Goal: Task Accomplishment & Management: Use online tool/utility

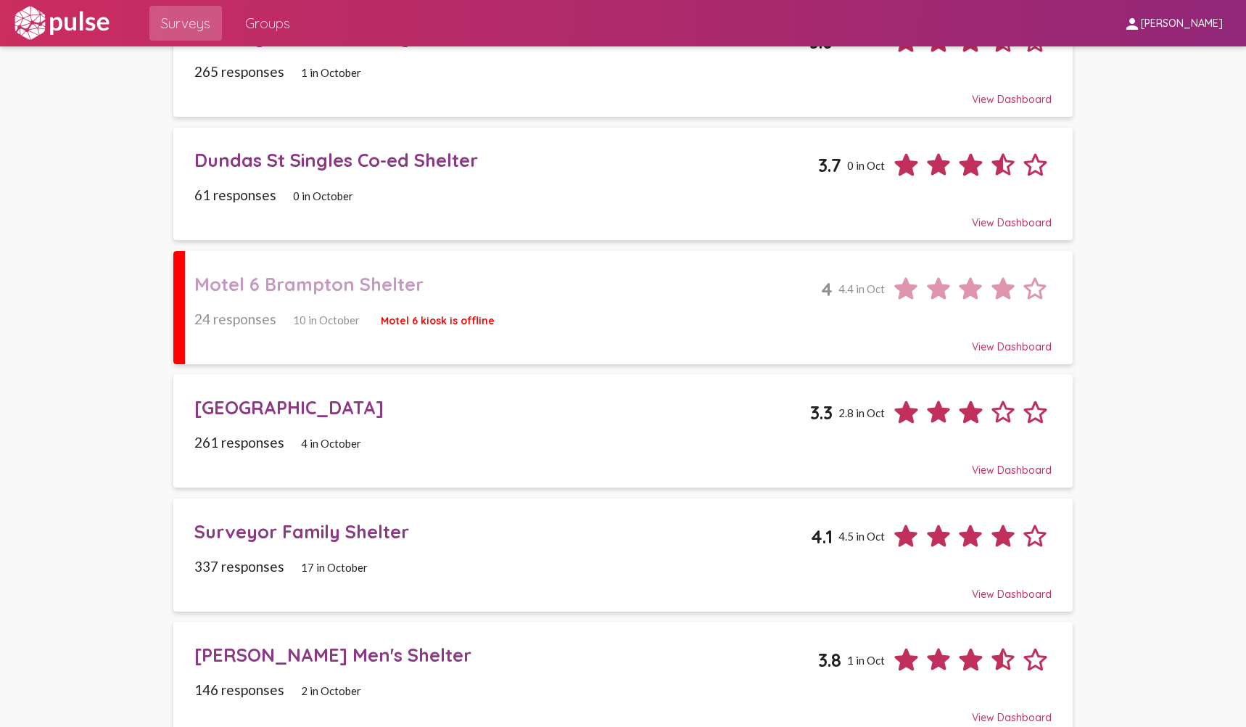
scroll to position [294, 0]
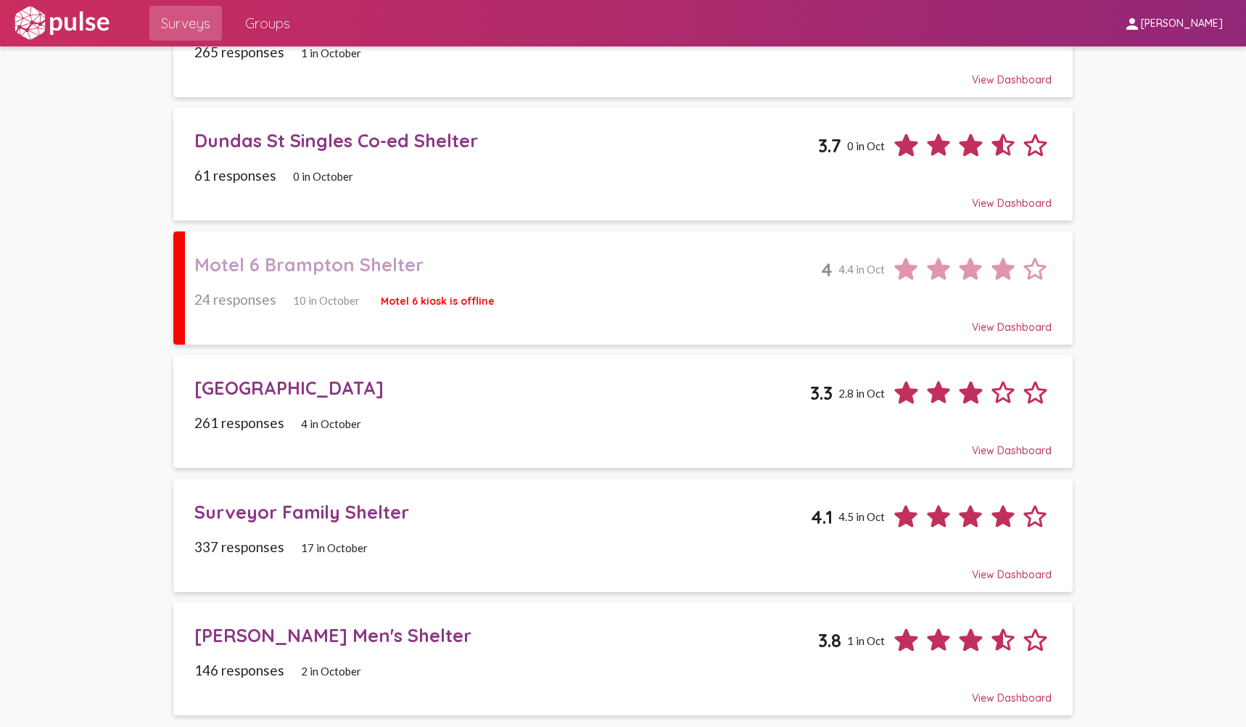
click at [287, 24] on span "Groups" at bounding box center [267, 23] width 45 height 26
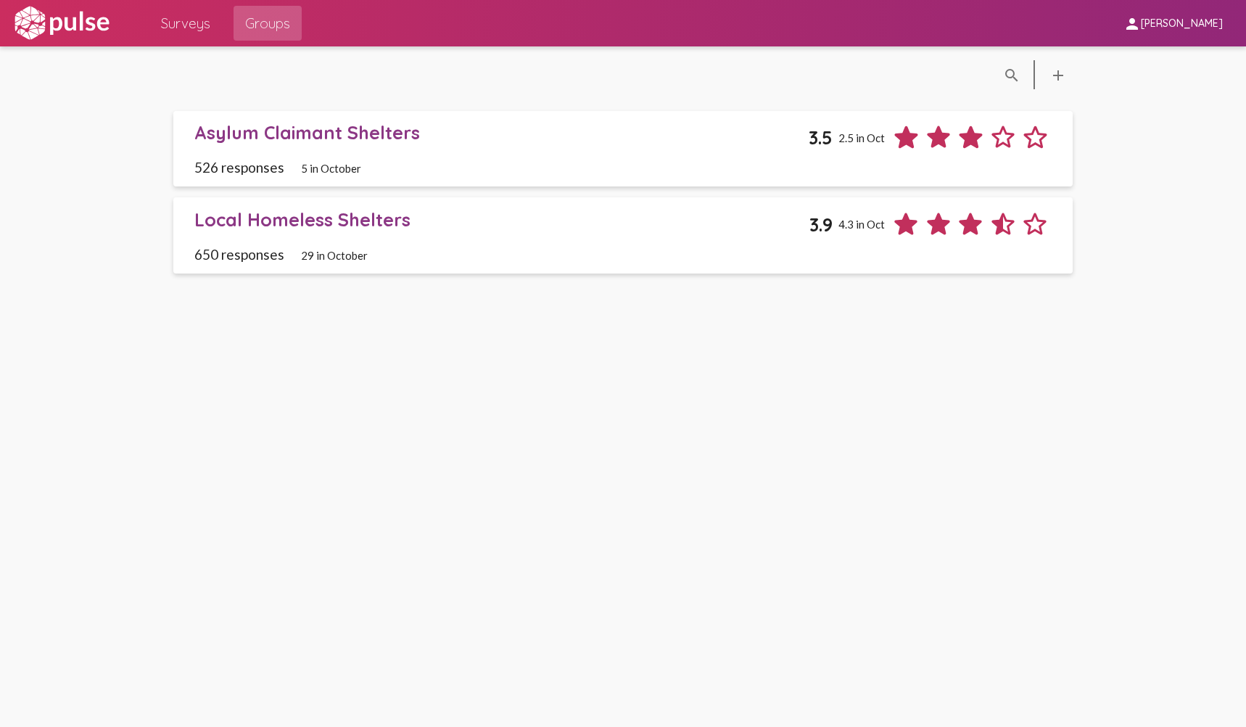
click at [202, 23] on span "Surveys" at bounding box center [185, 23] width 49 height 26
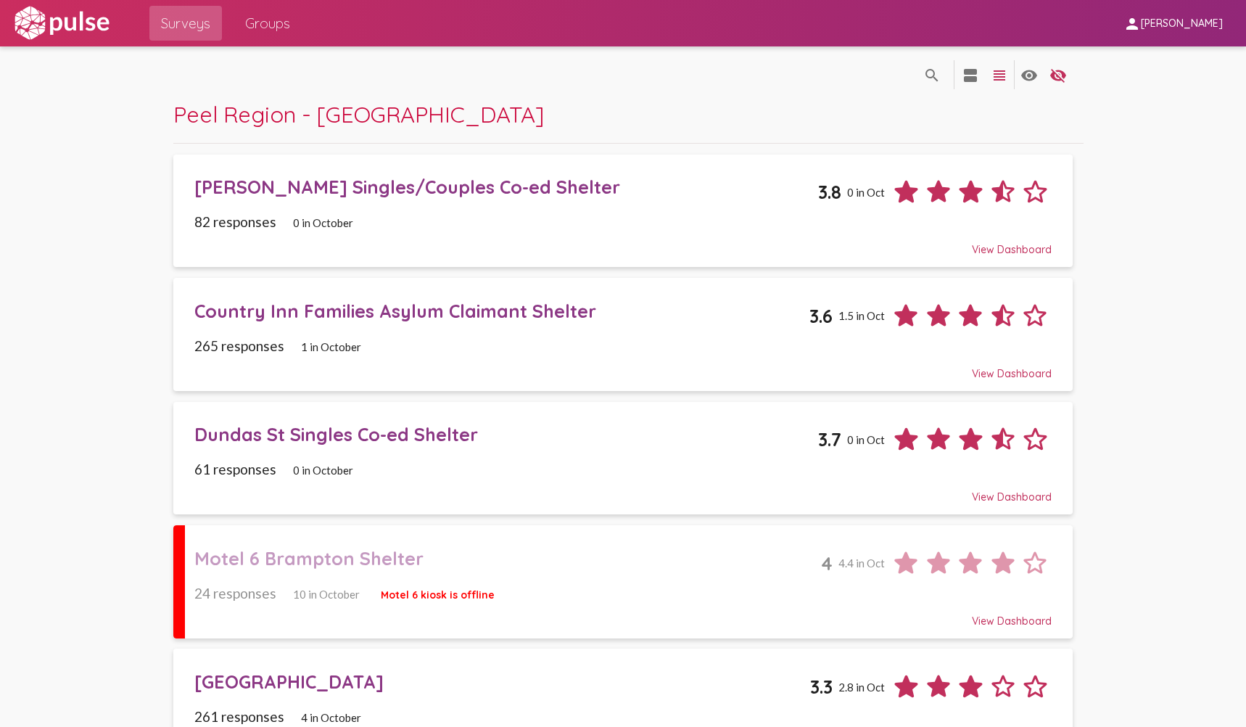
click at [275, 20] on span "Groups" at bounding box center [267, 23] width 45 height 26
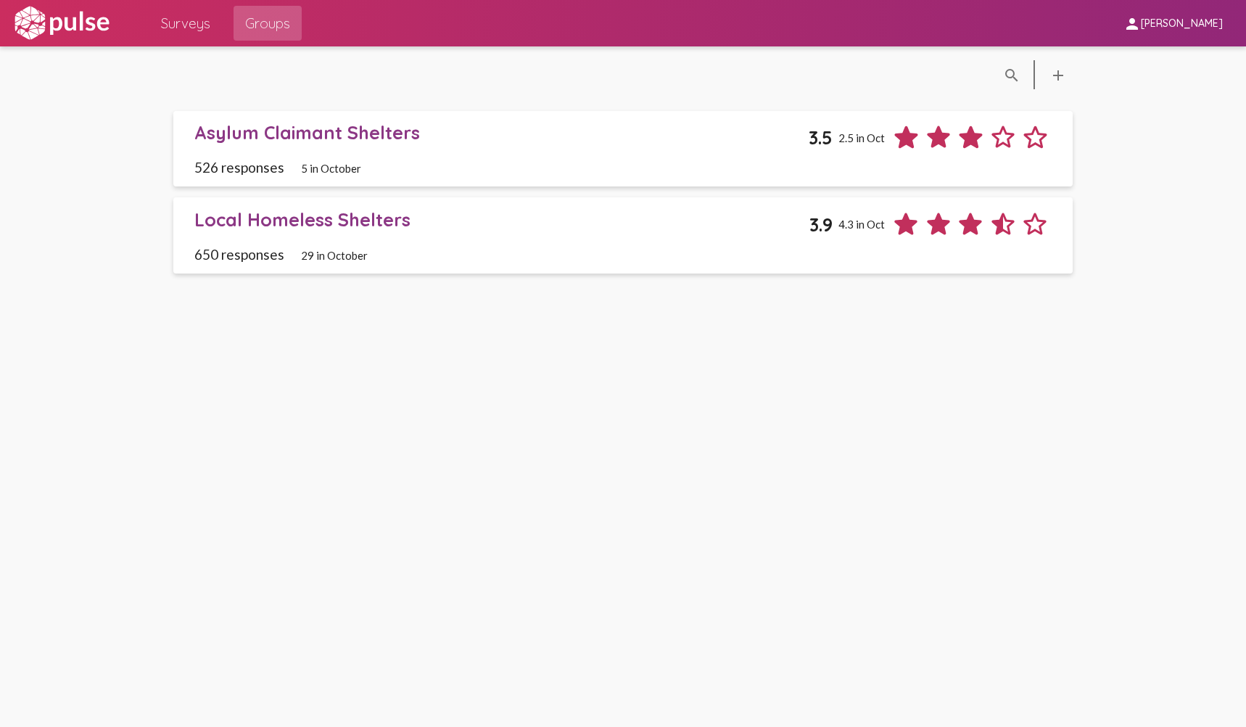
click at [576, 252] on div "650 responses 29 in October" at bounding box center [622, 254] width 857 height 17
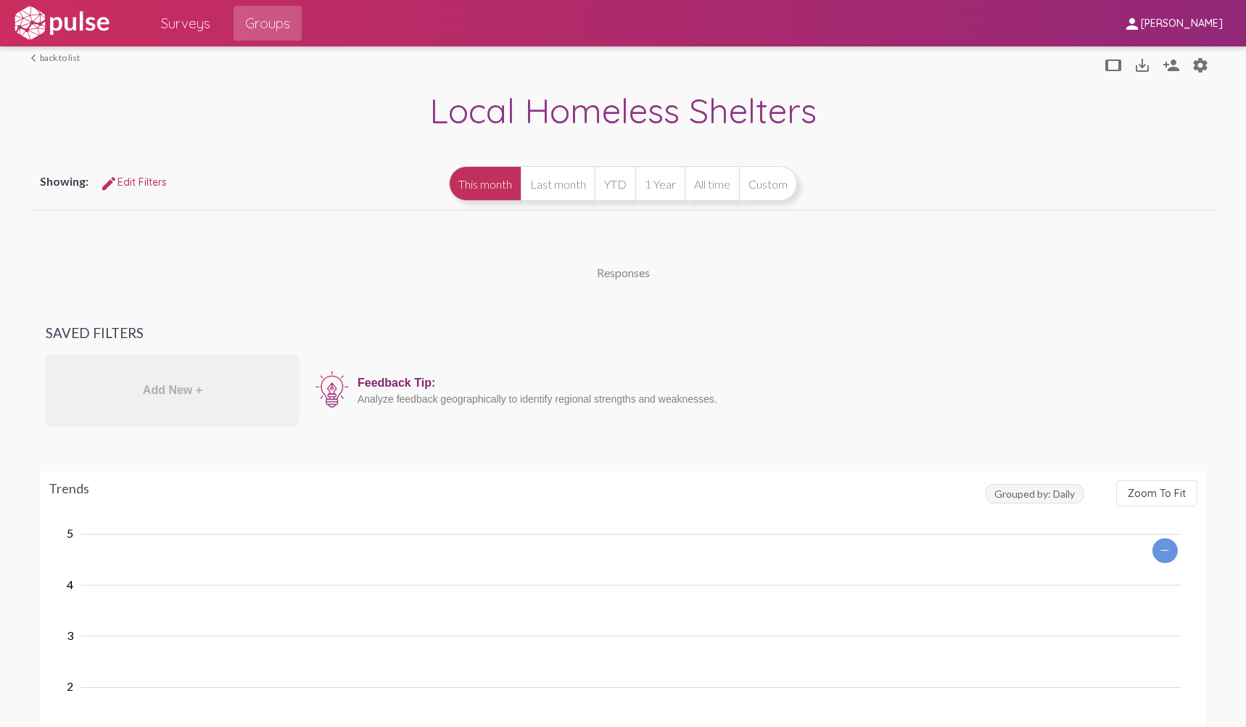
scroll to position [73, 0]
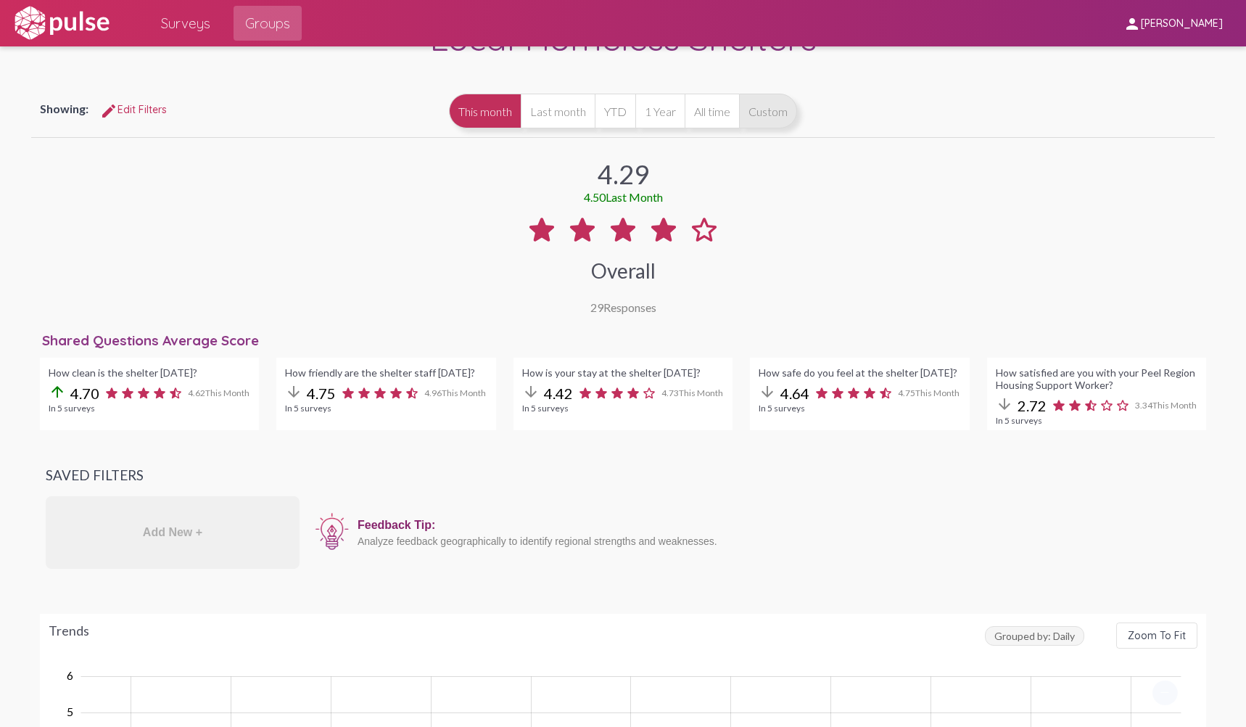
click at [764, 117] on button "Custom" at bounding box center [768, 111] width 58 height 35
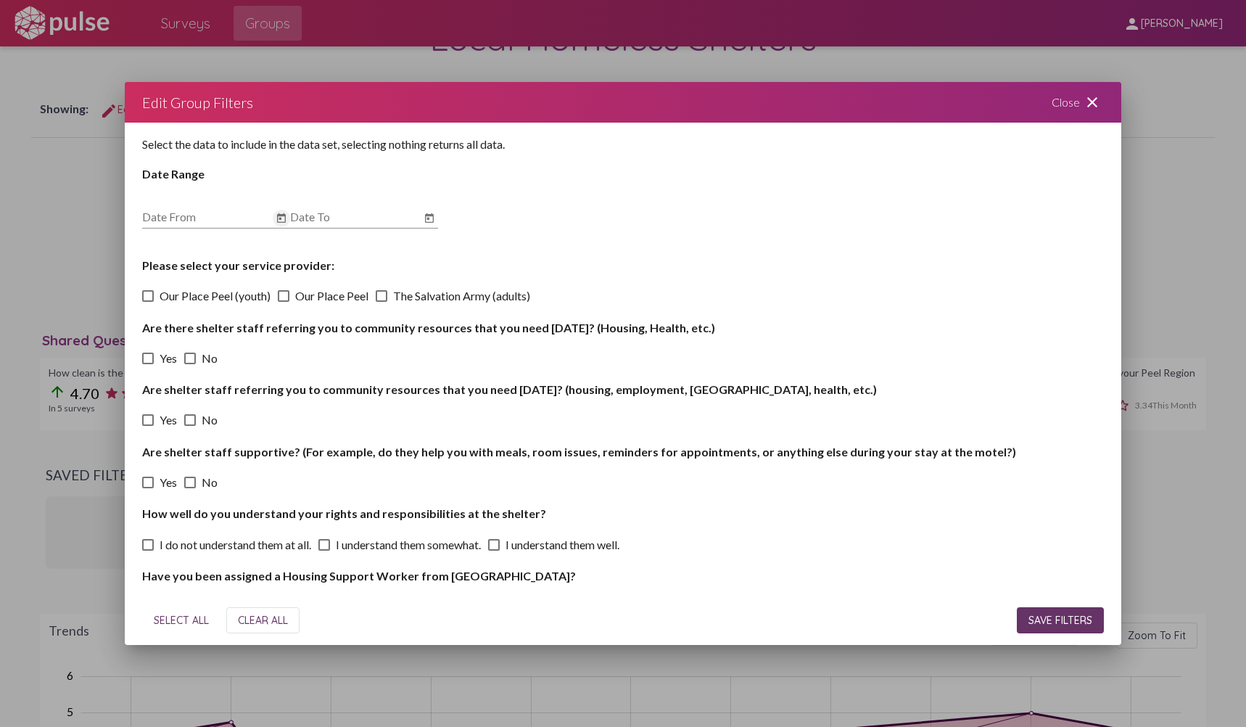
click at [286, 222] on icon "Open calendar" at bounding box center [282, 218] width 12 height 17
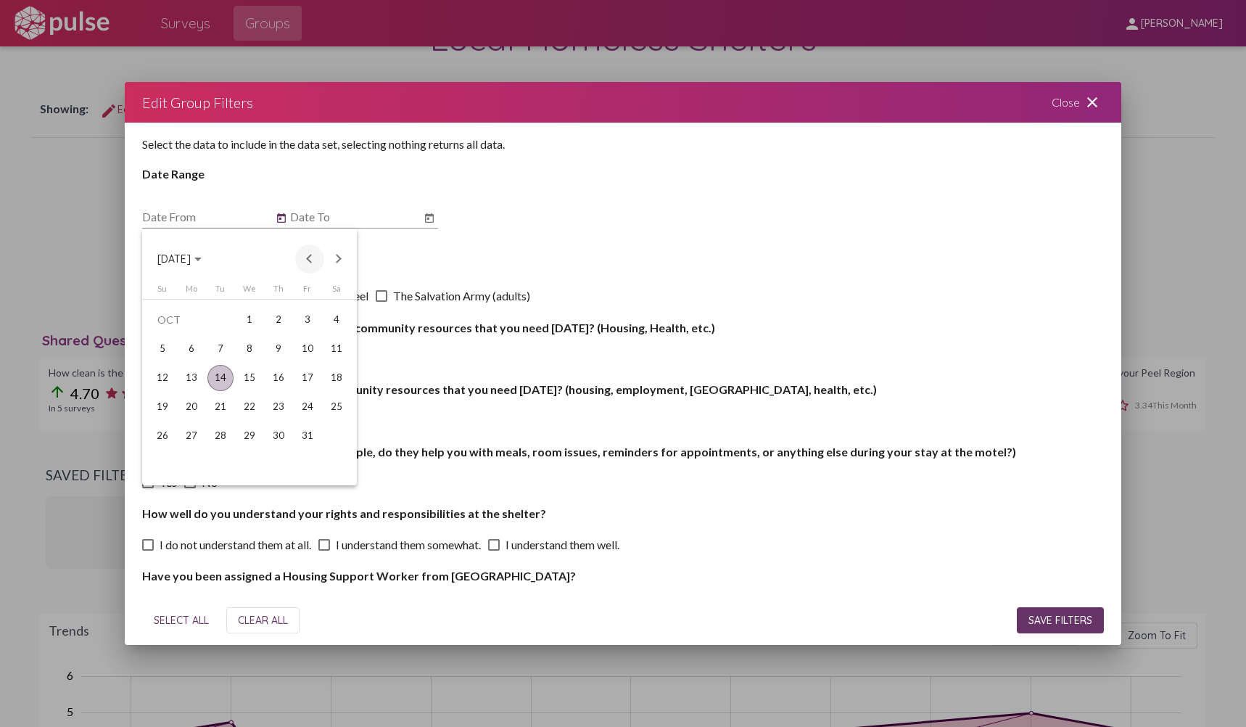
click at [312, 260] on button "Previous month" at bounding box center [309, 258] width 29 height 29
click at [312, 261] on button "Previous month" at bounding box center [309, 258] width 29 height 29
click at [162, 352] on div "1" at bounding box center [162, 349] width 26 height 26
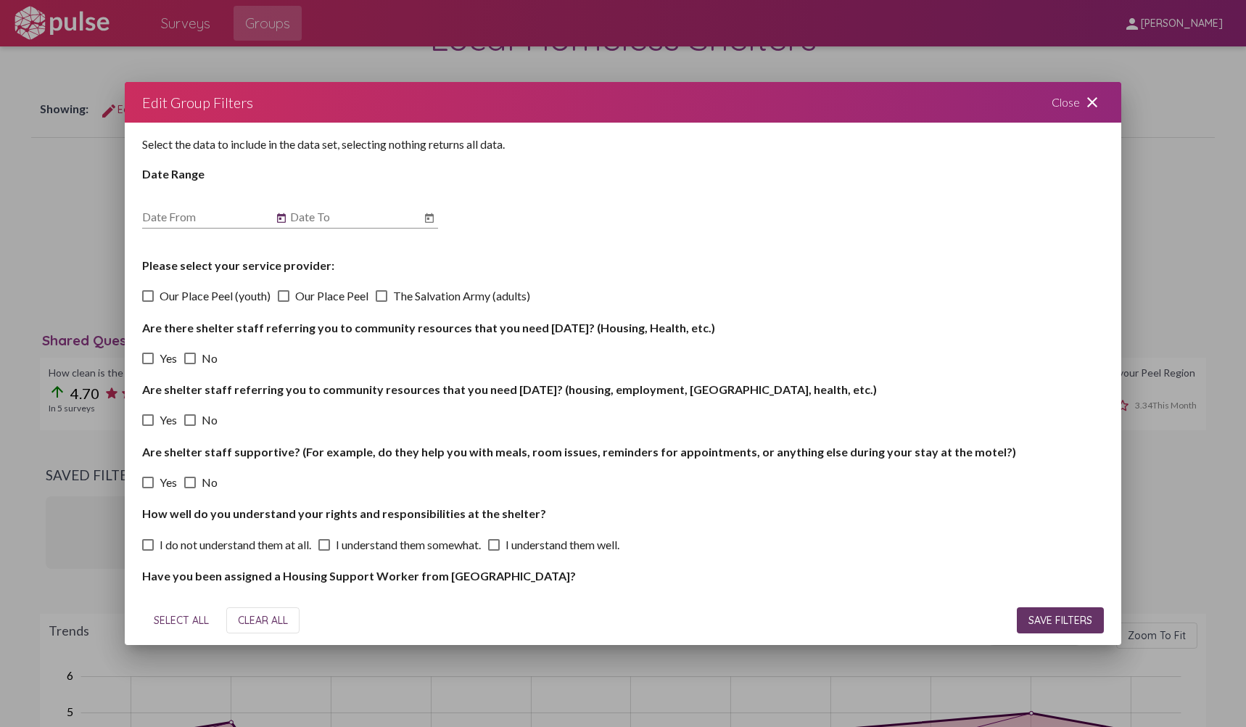
type input "6/1/2025"
click at [426, 218] on icon "Open calendar" at bounding box center [430, 218] width 12 height 17
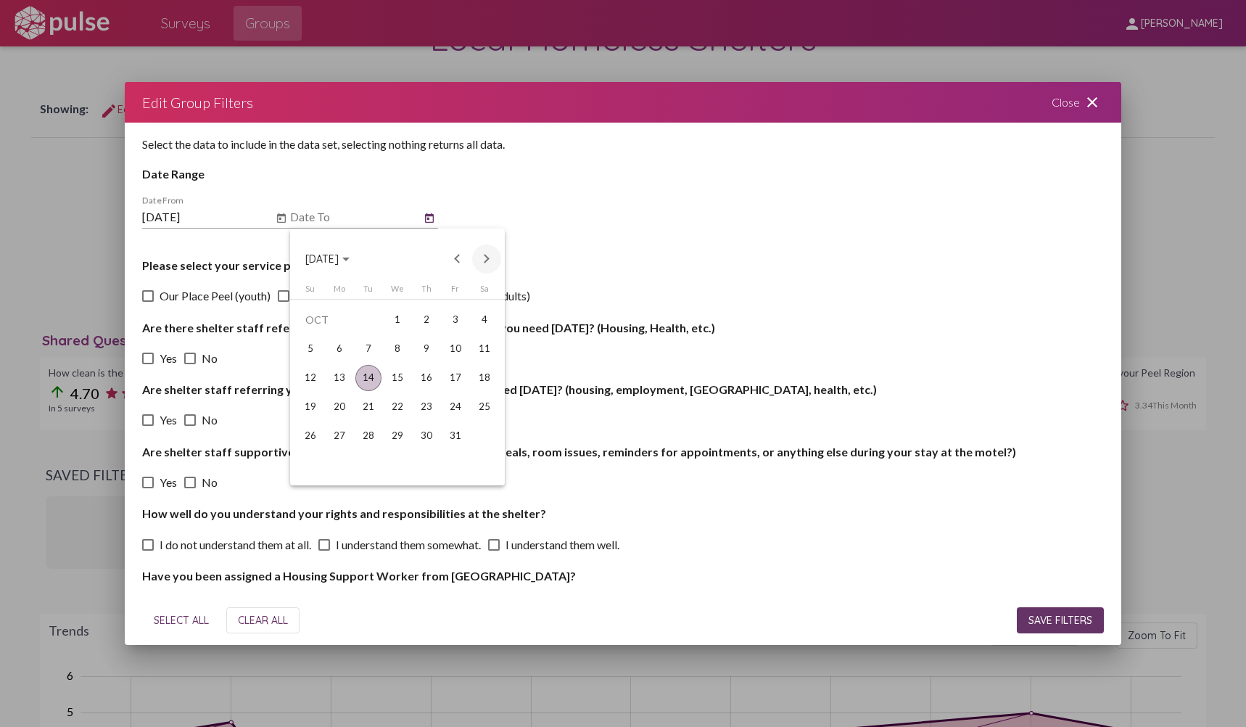
click at [490, 260] on button "Next month" at bounding box center [486, 258] width 29 height 29
click at [457, 262] on button "Previous month" at bounding box center [457, 258] width 29 height 29
click at [362, 459] on div "30" at bounding box center [368, 465] width 26 height 26
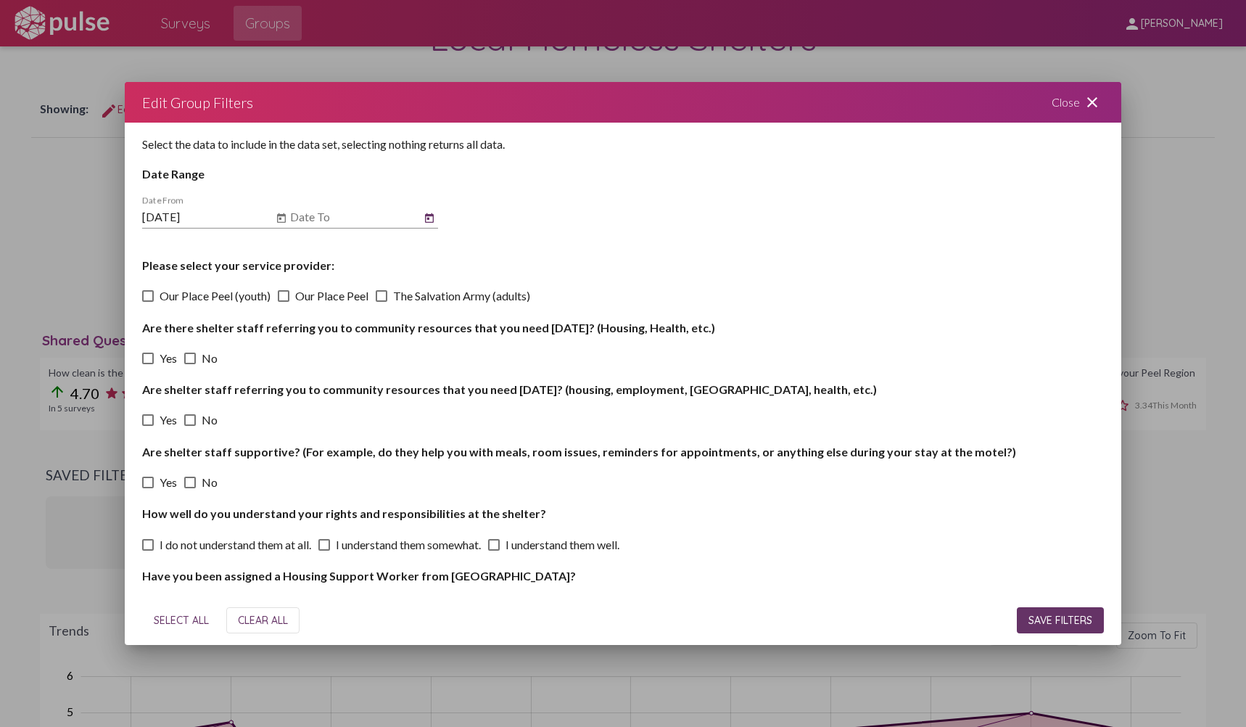
type input "9/30/2025"
click at [1058, 621] on span "SAVE FILTERS" at bounding box center [1060, 620] width 64 height 13
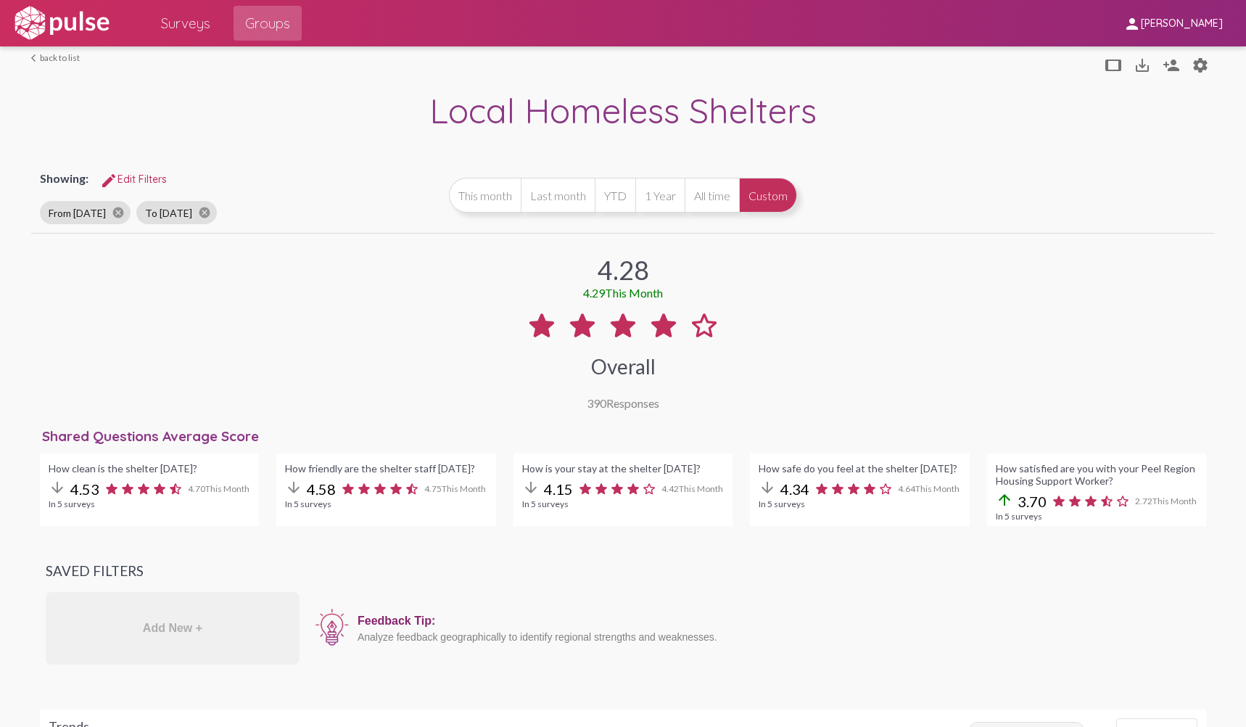
click at [56, 59] on link "arrow_back_ios back to list" at bounding box center [55, 57] width 49 height 11
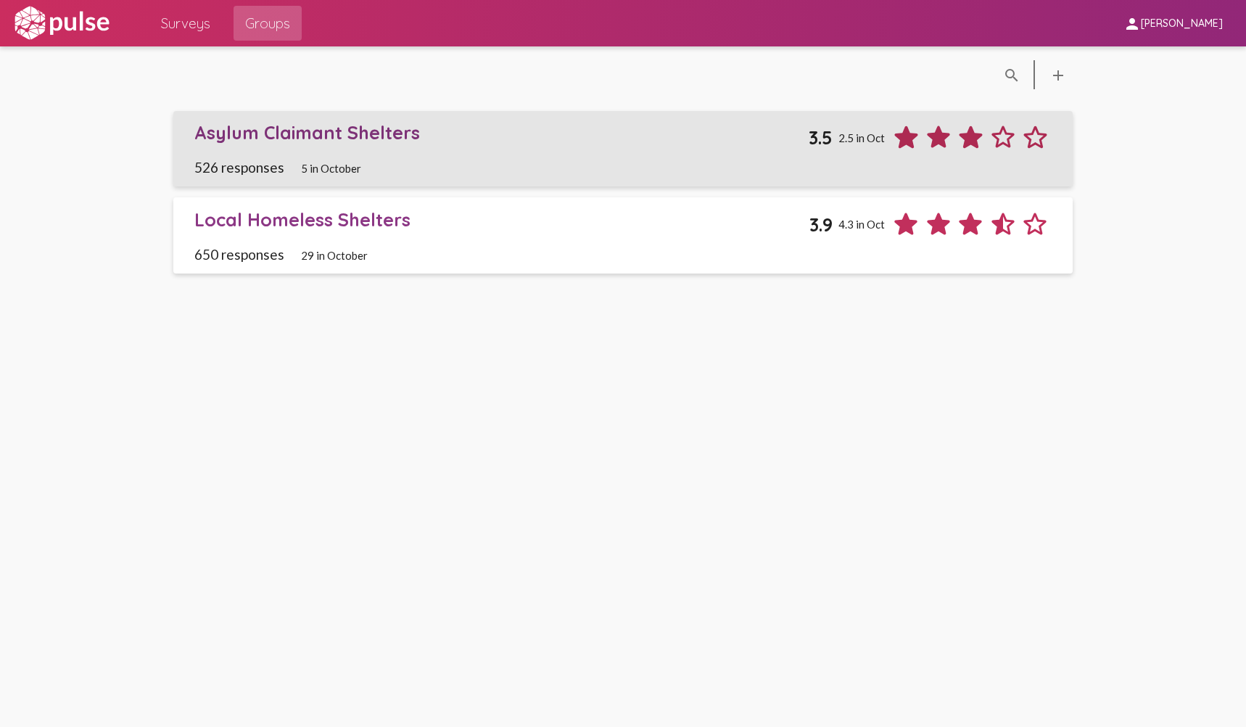
click at [437, 151] on div "Asylum Claimant Shelters 3.5 2.5 in Oct" at bounding box center [622, 137] width 857 height 33
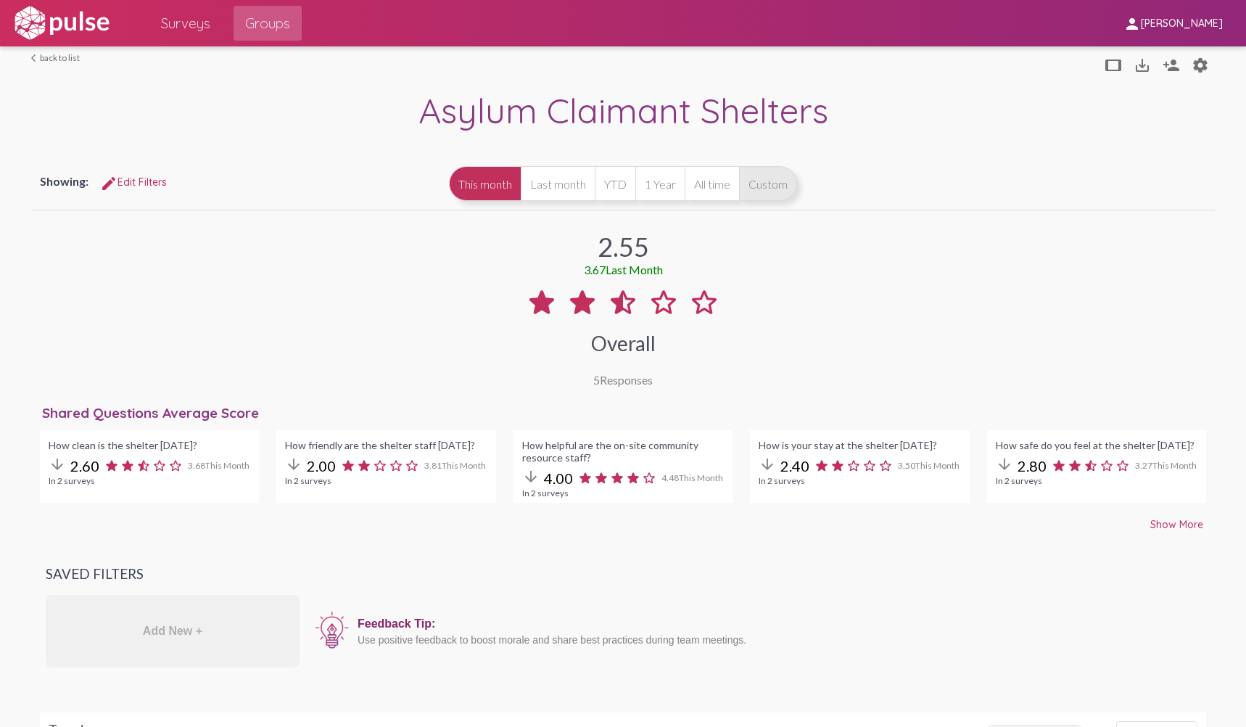
click at [770, 194] on button "Custom" at bounding box center [768, 183] width 58 height 35
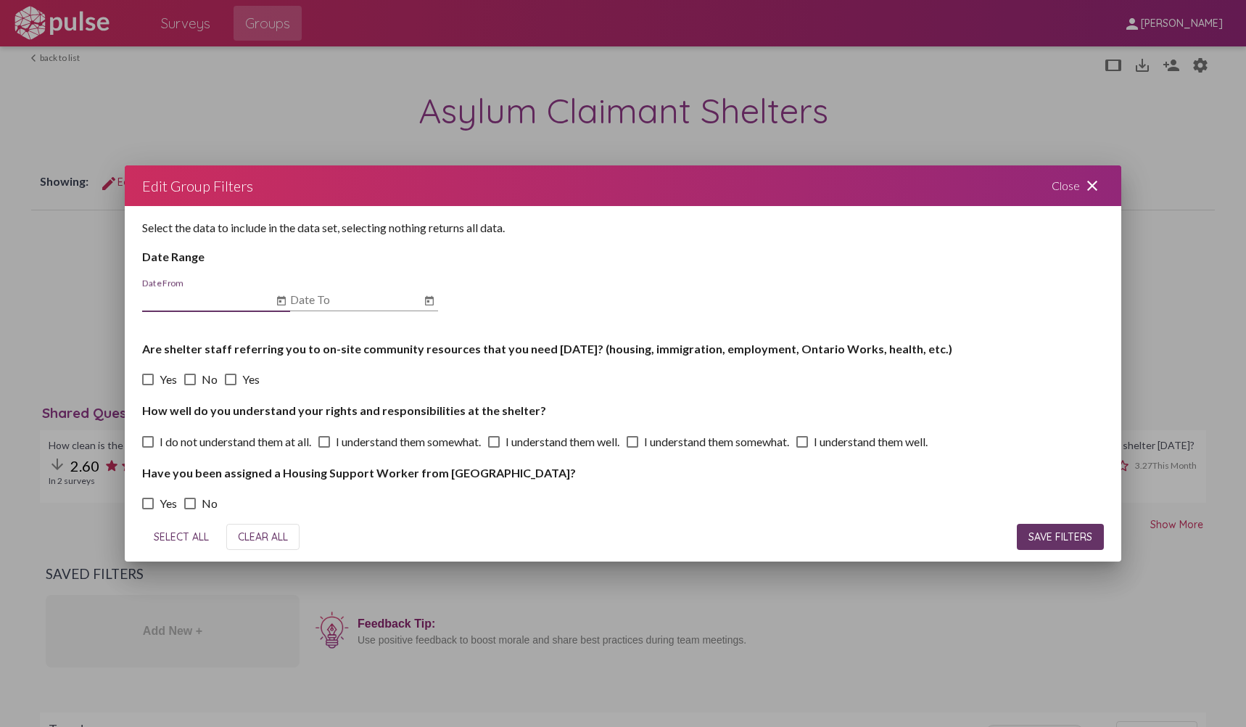
click at [283, 300] on icon "Open calendar" at bounding box center [282, 300] width 12 height 17
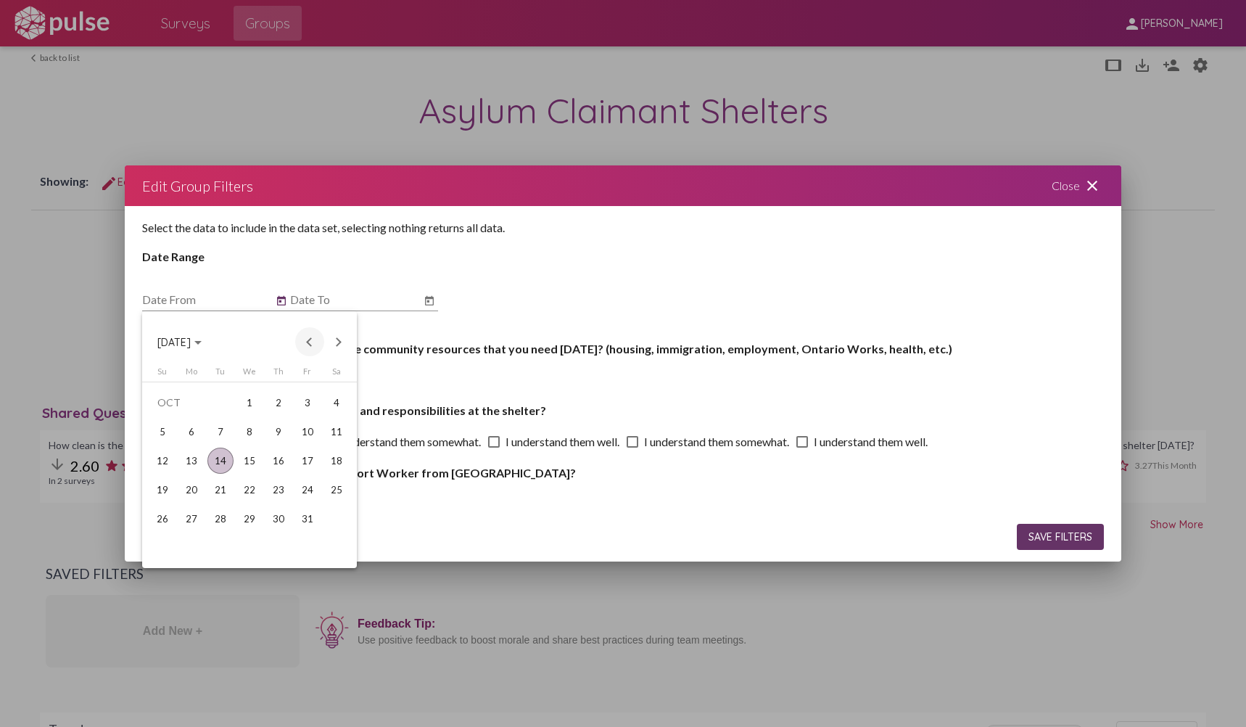
click at [315, 343] on button "Previous month" at bounding box center [309, 341] width 29 height 29
click at [315, 344] on button "Previous month" at bounding box center [309, 341] width 29 height 29
drag, startPoint x: 307, startPoint y: 339, endPoint x: 299, endPoint y: 360, distance: 21.8
click at [308, 339] on button "Previous month" at bounding box center [309, 341] width 29 height 29
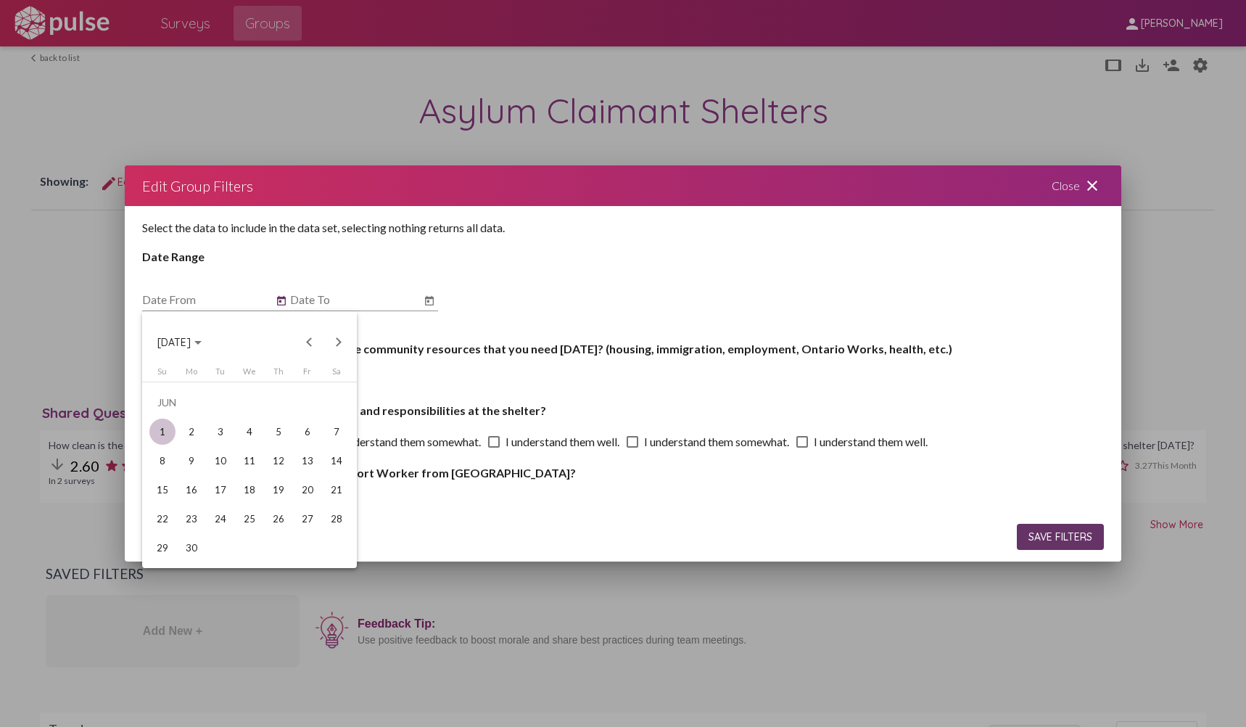
click at [163, 434] on div "1" at bounding box center [162, 431] width 26 height 26
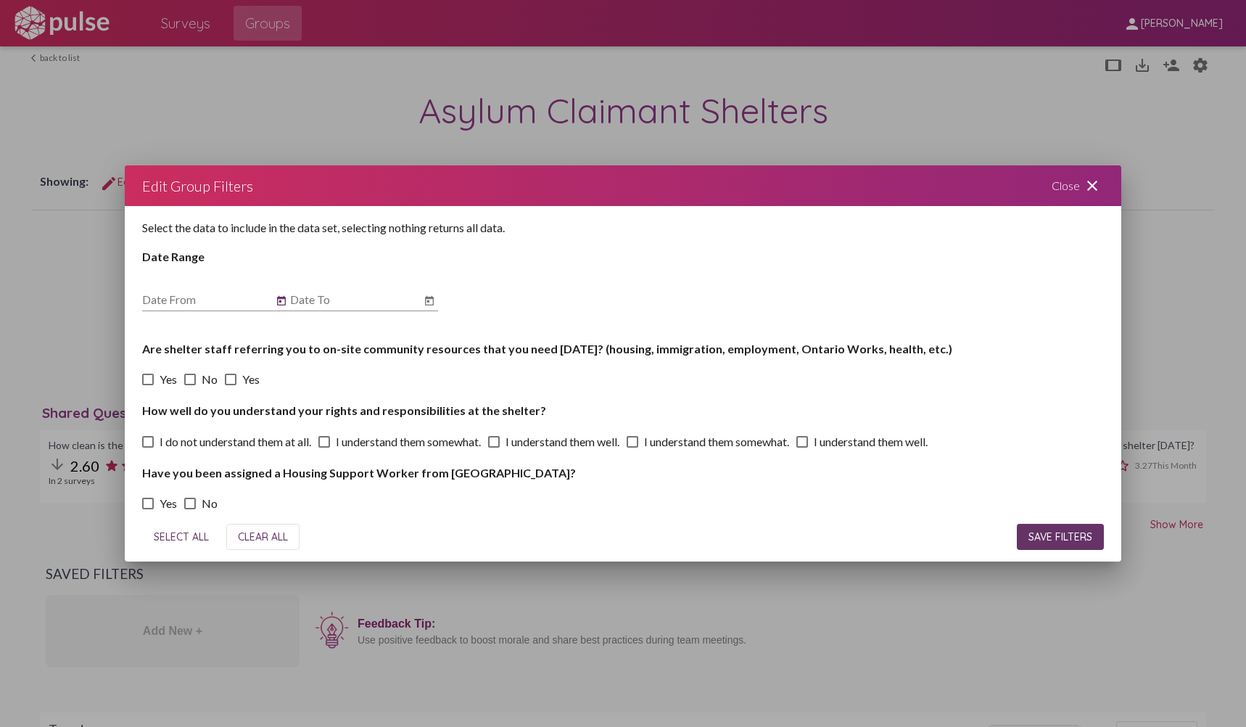
type input "6/1/2025"
click at [440, 298] on div "Select the data to include in the data set, selecting nothing returns all data.…" at bounding box center [623, 359] width 997 height 306
click at [430, 305] on icon "Open calendar" at bounding box center [430, 300] width 12 height 17
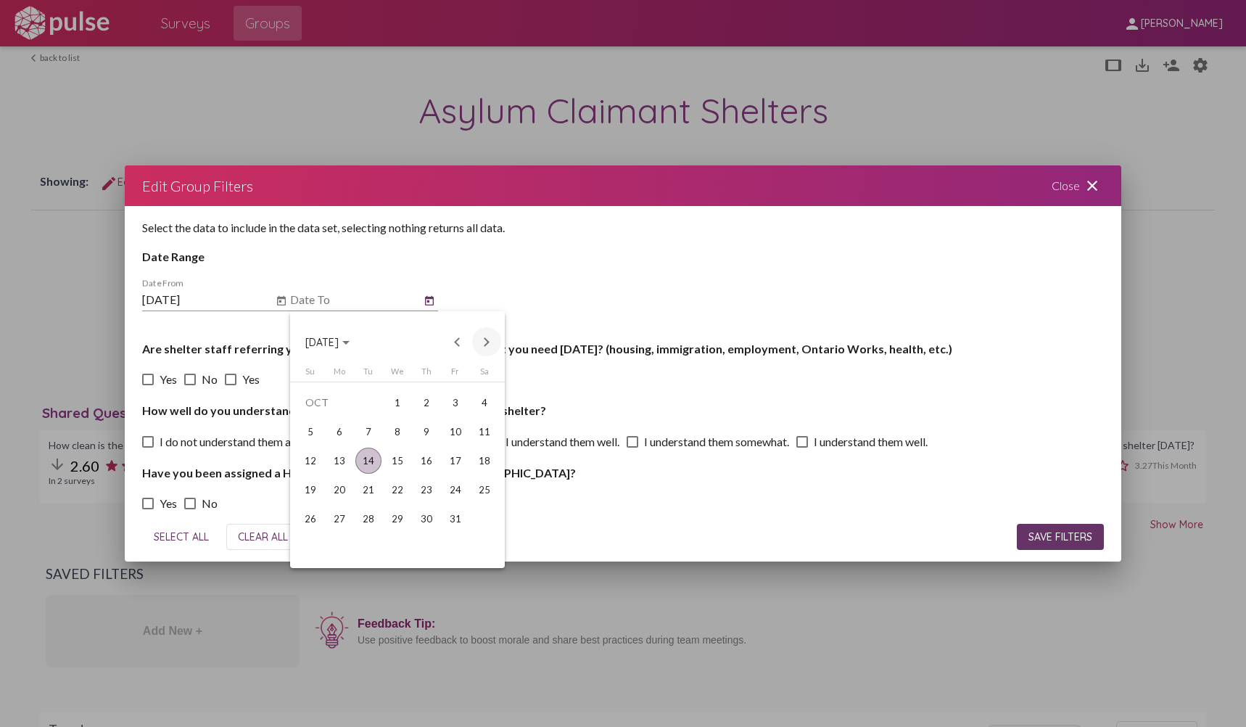
click at [492, 334] on button "Next month" at bounding box center [486, 341] width 29 height 29
click at [447, 339] on button "Previous month" at bounding box center [457, 341] width 29 height 29
click at [454, 339] on button "Previous month" at bounding box center [457, 341] width 29 height 29
click at [360, 549] on div "30" at bounding box center [368, 548] width 26 height 26
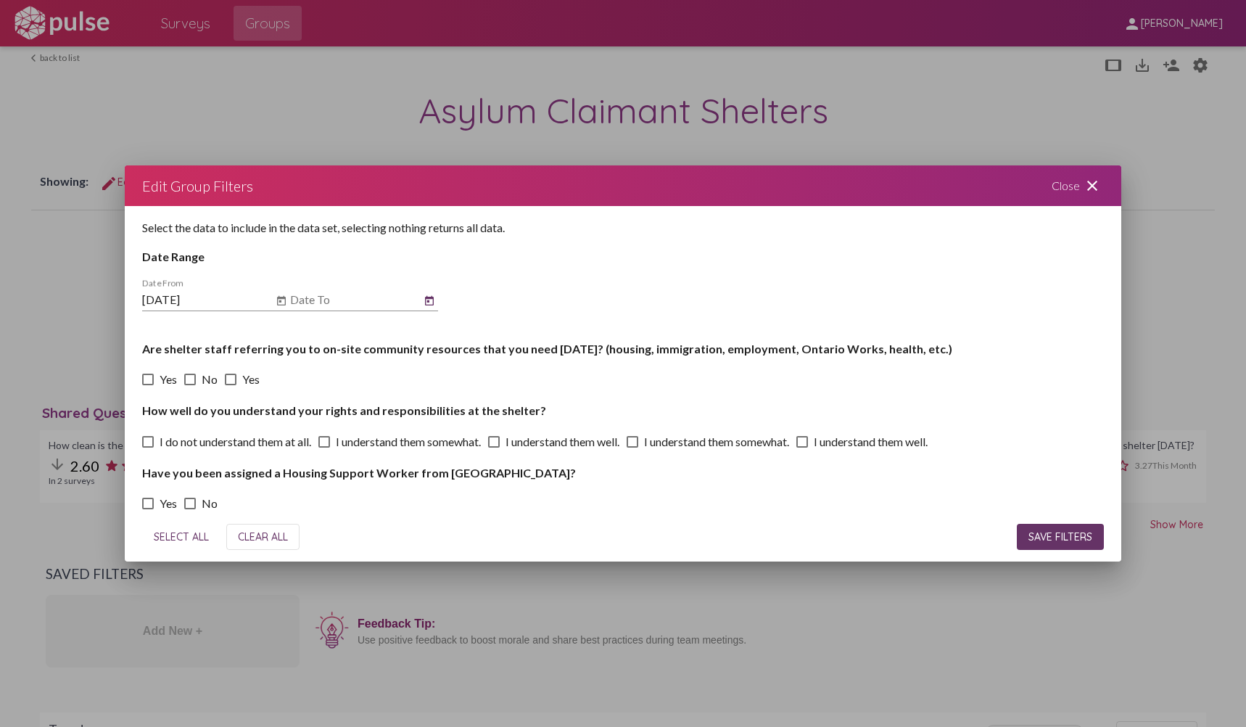
type input "9/30/2025"
click at [1036, 537] on span "SAVE FILTERS" at bounding box center [1060, 536] width 64 height 13
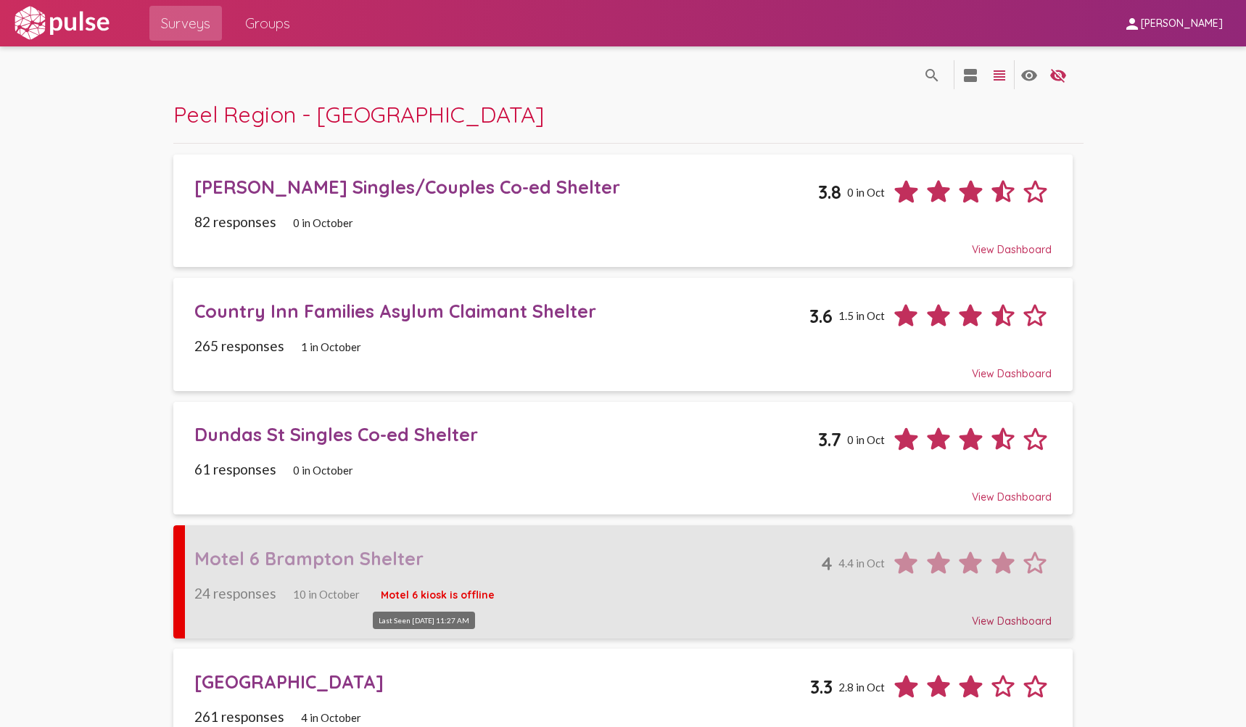
click at [479, 598] on span "Motel 6 kiosk is offline" at bounding box center [438, 594] width 114 height 13
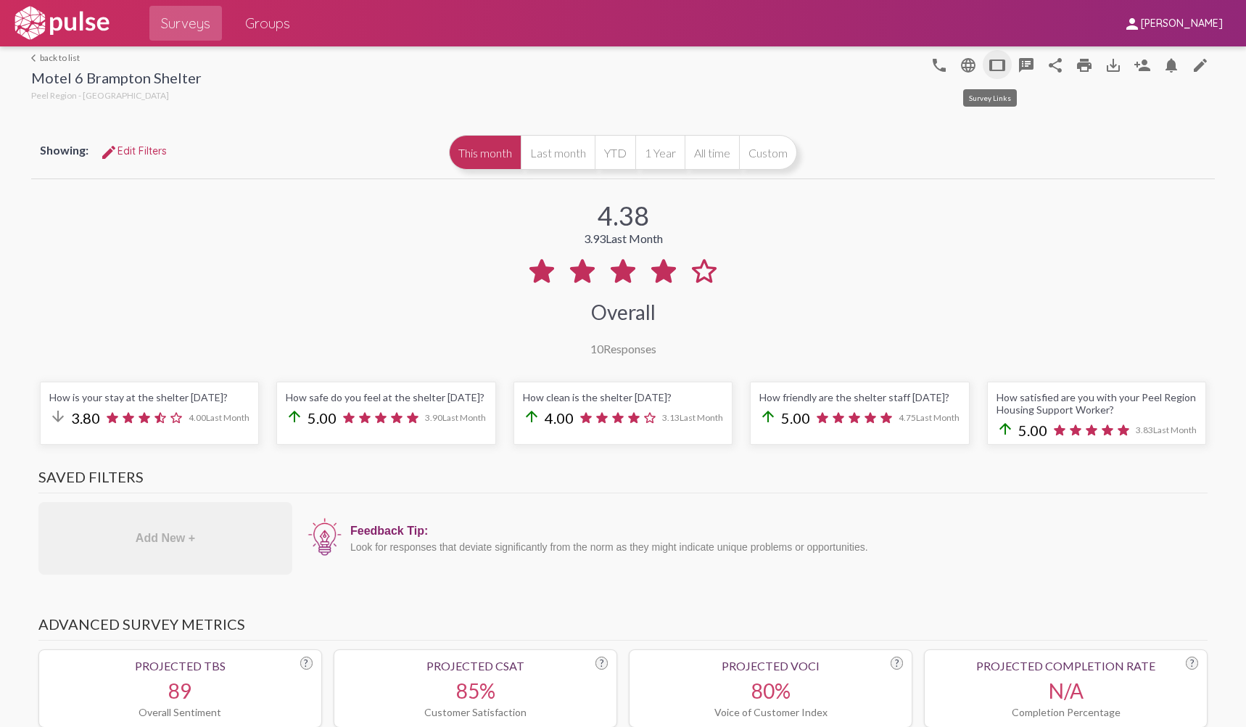
click at [992, 61] on mat-icon "tablet" at bounding box center [997, 65] width 17 height 17
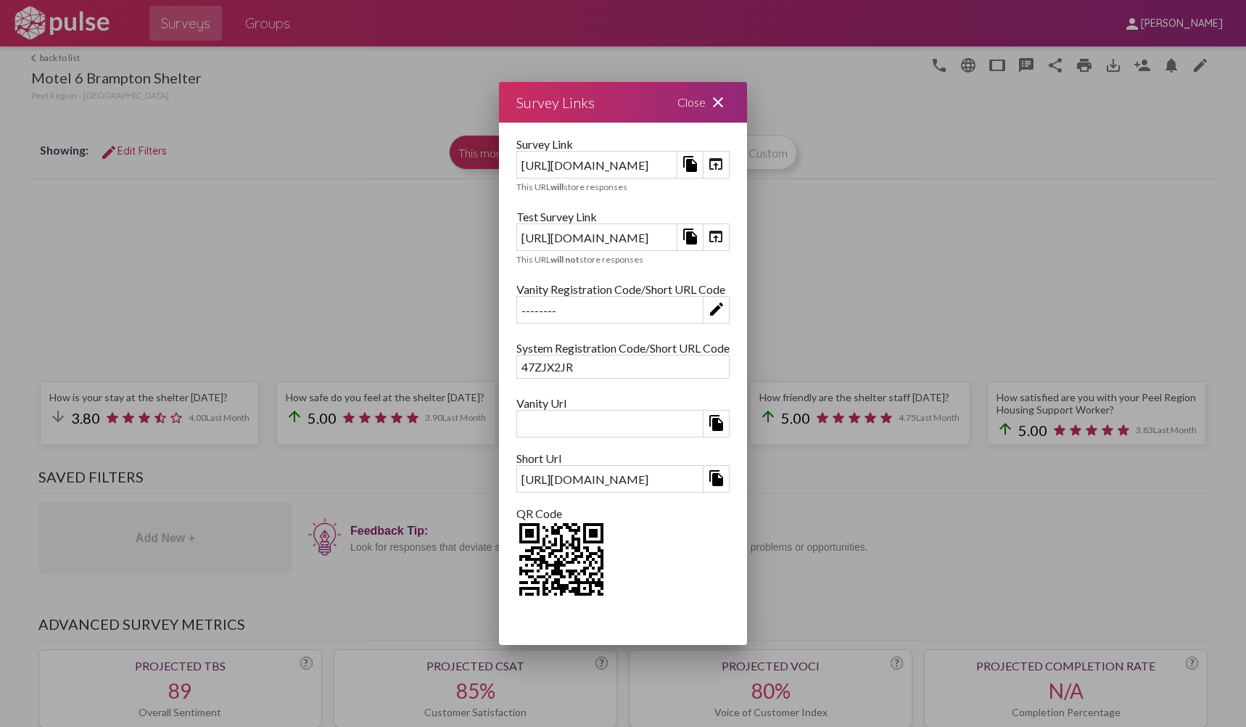
click at [517, 366] on div "47ZJX2JR" at bounding box center [623, 366] width 212 height 22
click at [517, 369] on div "47ZJX2JR" at bounding box center [623, 366] width 212 height 22
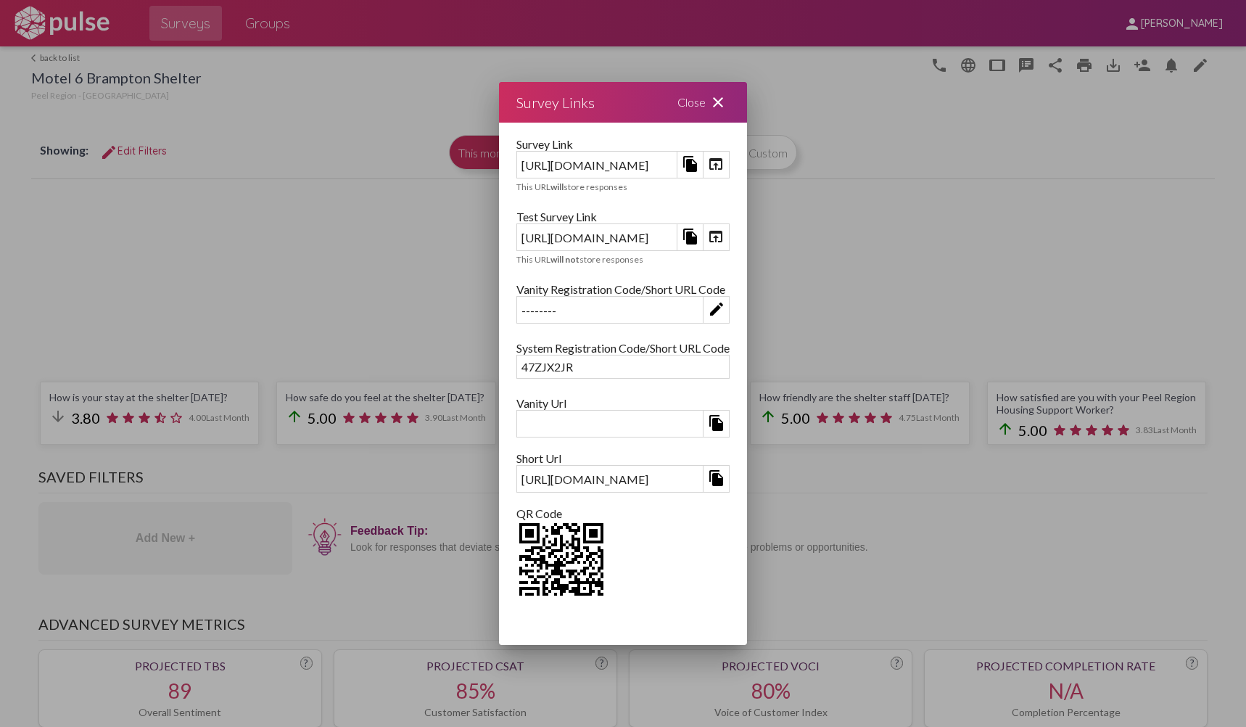
click at [527, 427] on div at bounding box center [610, 423] width 186 height 9
click at [516, 430] on div "file_copy" at bounding box center [622, 424] width 213 height 28
click at [703, 422] on div at bounding box center [610, 423] width 186 height 9
click at [725, 313] on mat-icon "edit" at bounding box center [716, 308] width 17 height 17
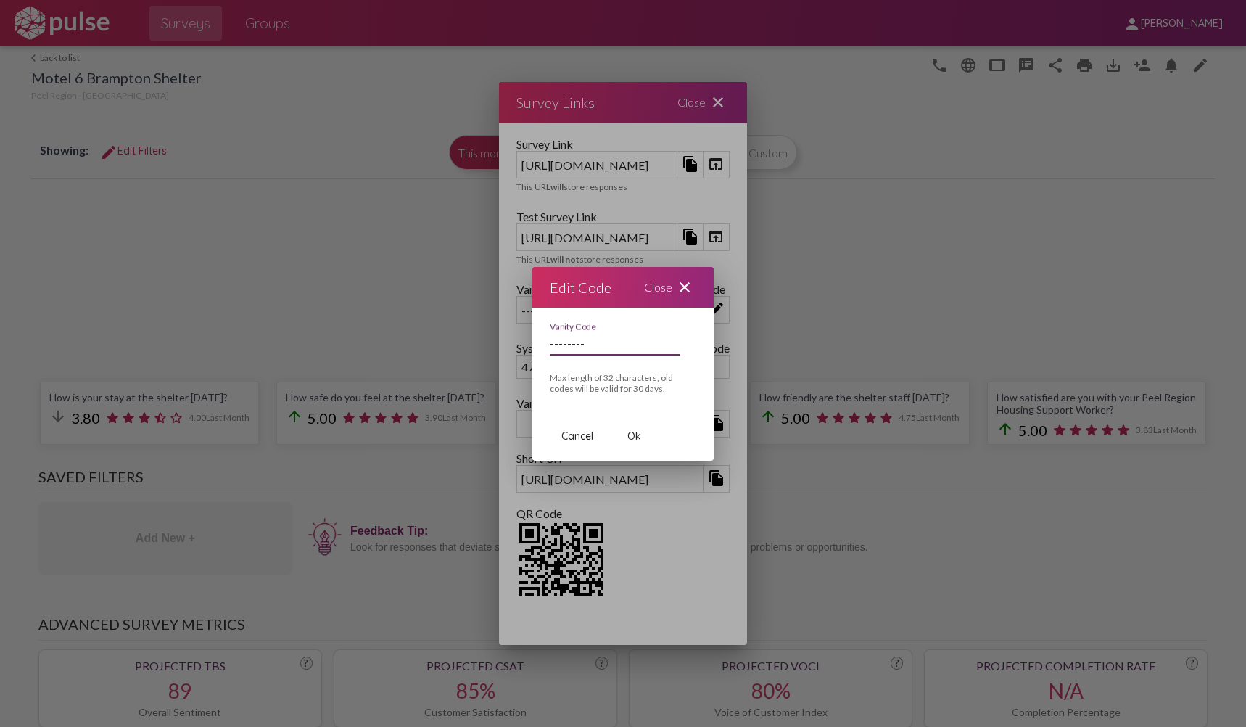
drag, startPoint x: 604, startPoint y: 339, endPoint x: 454, endPoint y: 354, distance: 150.9
click at [418, 353] on div "Survey Links Close close Survey Link [URL][DOMAIN_NAME] file_copy open_in_brows…" at bounding box center [623, 363] width 1246 height 727
type input "Motel6"
click at [638, 437] on span "Ok" at bounding box center [634, 435] width 14 height 13
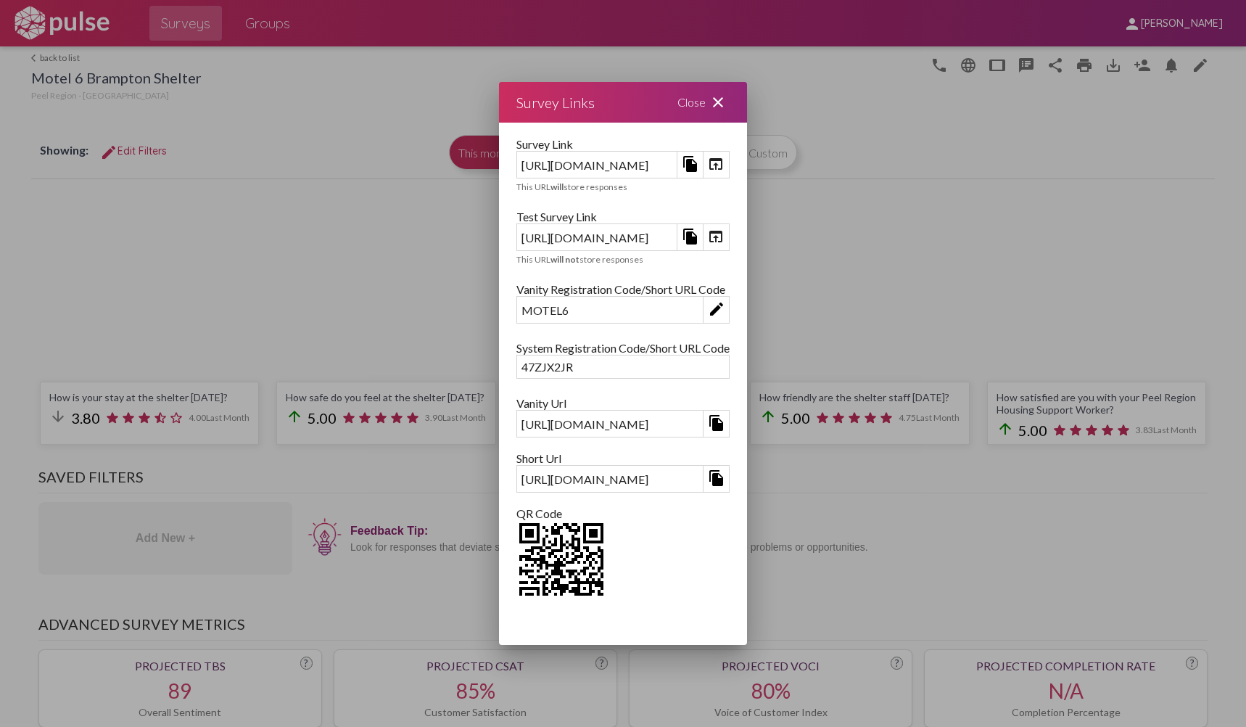
click at [725, 315] on mat-icon "edit" at bounding box center [716, 308] width 17 height 17
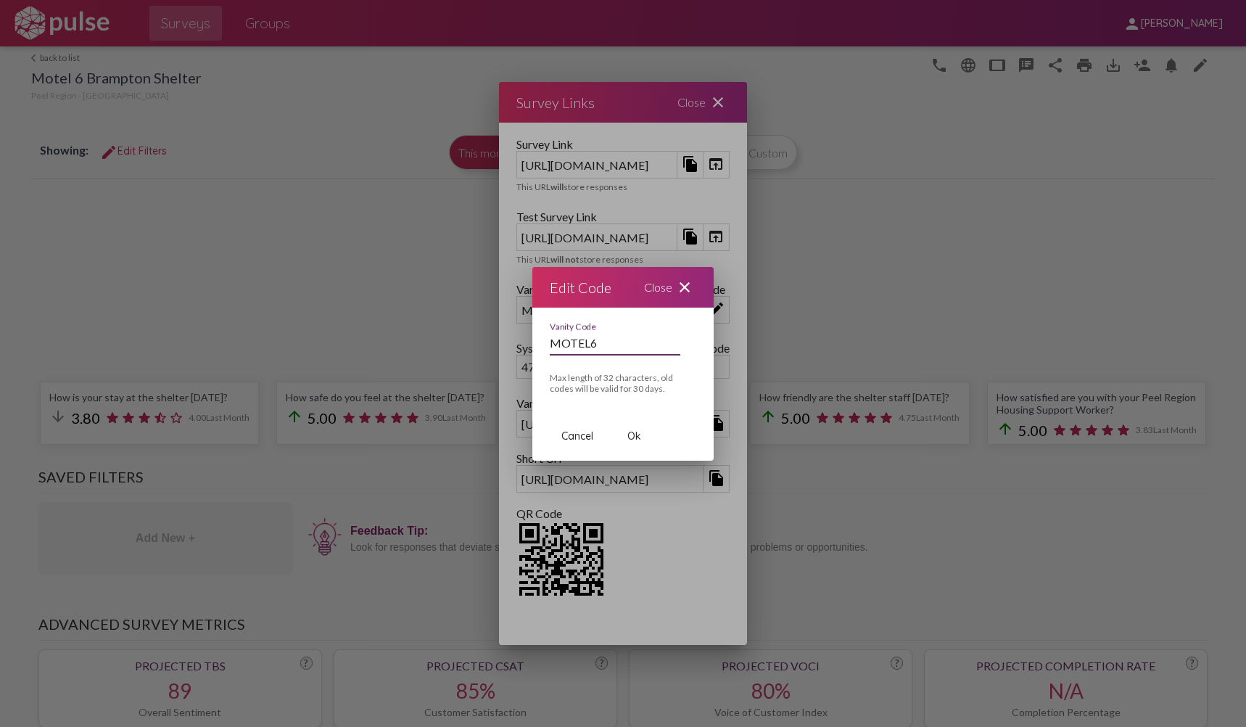
drag, startPoint x: 607, startPoint y: 341, endPoint x: 482, endPoint y: 337, distance: 124.8
click at [468, 346] on div "Survey Links Close close Survey Link [URL][DOMAIN_NAME] file_copy open_in_brows…" at bounding box center [623, 363] width 1246 height 727
type input "m6b"
click at [647, 442] on button "Ok" at bounding box center [634, 436] width 46 height 26
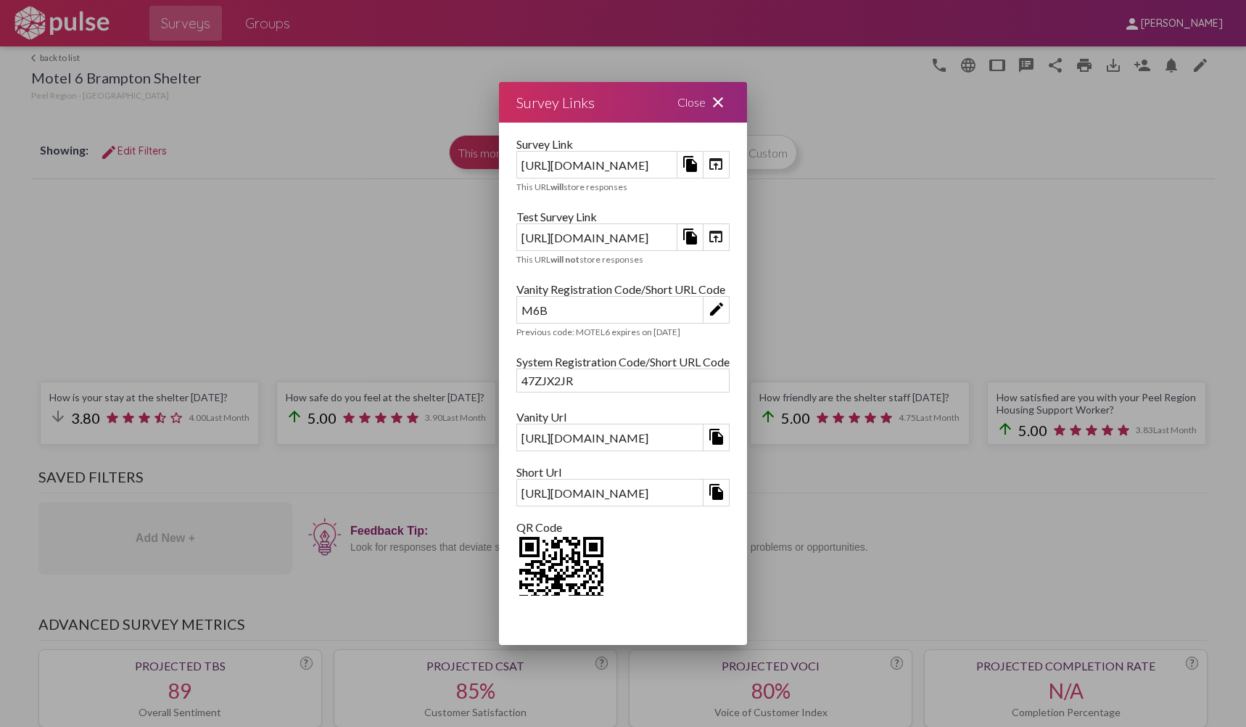
click at [703, 306] on div "M6B" at bounding box center [610, 310] width 186 height 22
click at [725, 440] on mat-icon "file_copy" at bounding box center [716, 436] width 17 height 17
click at [725, 439] on mat-icon "file_copy" at bounding box center [716, 436] width 17 height 17
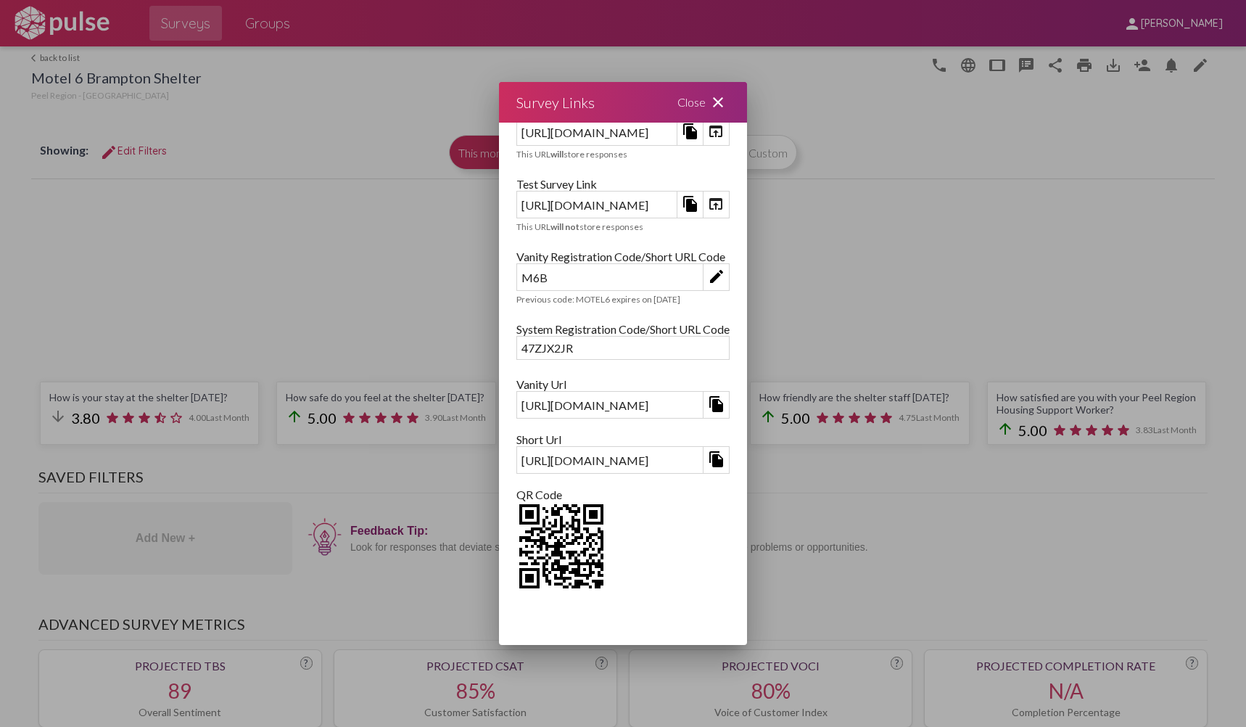
scroll to position [48, 0]
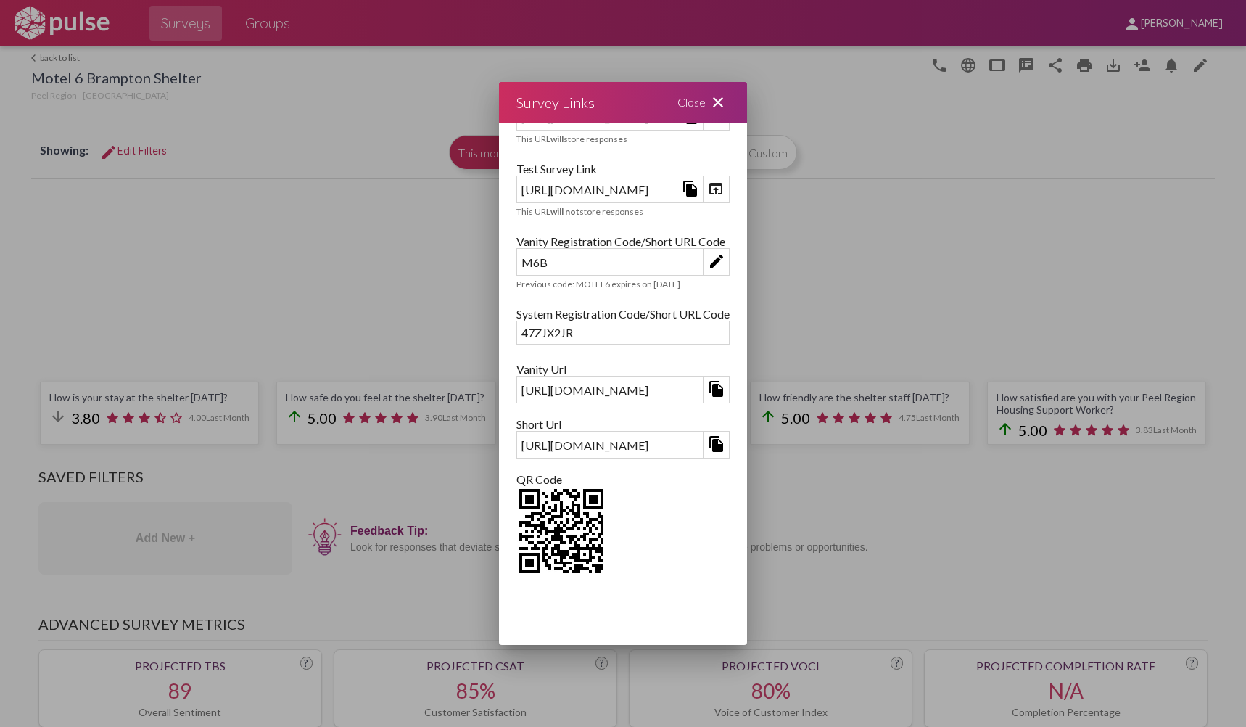
click at [517, 393] on div "[URL][DOMAIN_NAME]" at bounding box center [610, 390] width 186 height 22
click at [517, 392] on div "[URL][DOMAIN_NAME]" at bounding box center [610, 390] width 186 height 22
copy div "[URL][DOMAIN_NAME]"
click at [727, 104] on mat-icon "close" at bounding box center [717, 102] width 17 height 17
